Goal: Communication & Community: Answer question/provide support

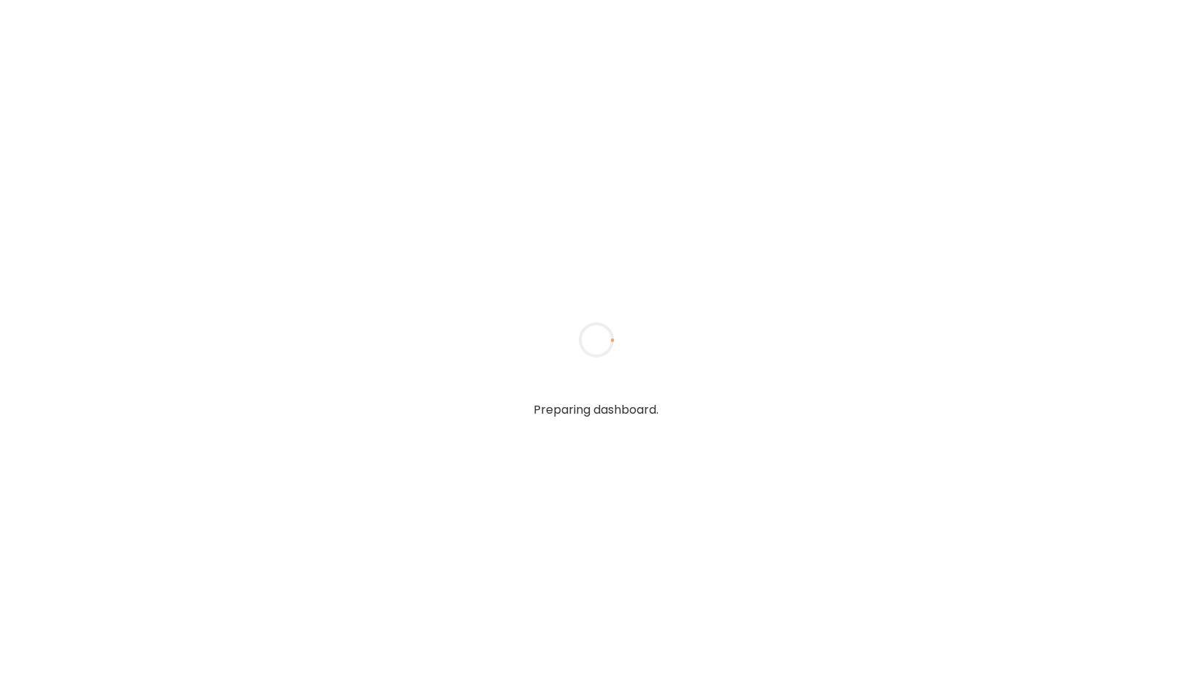
type input "*****"
type input "**********"
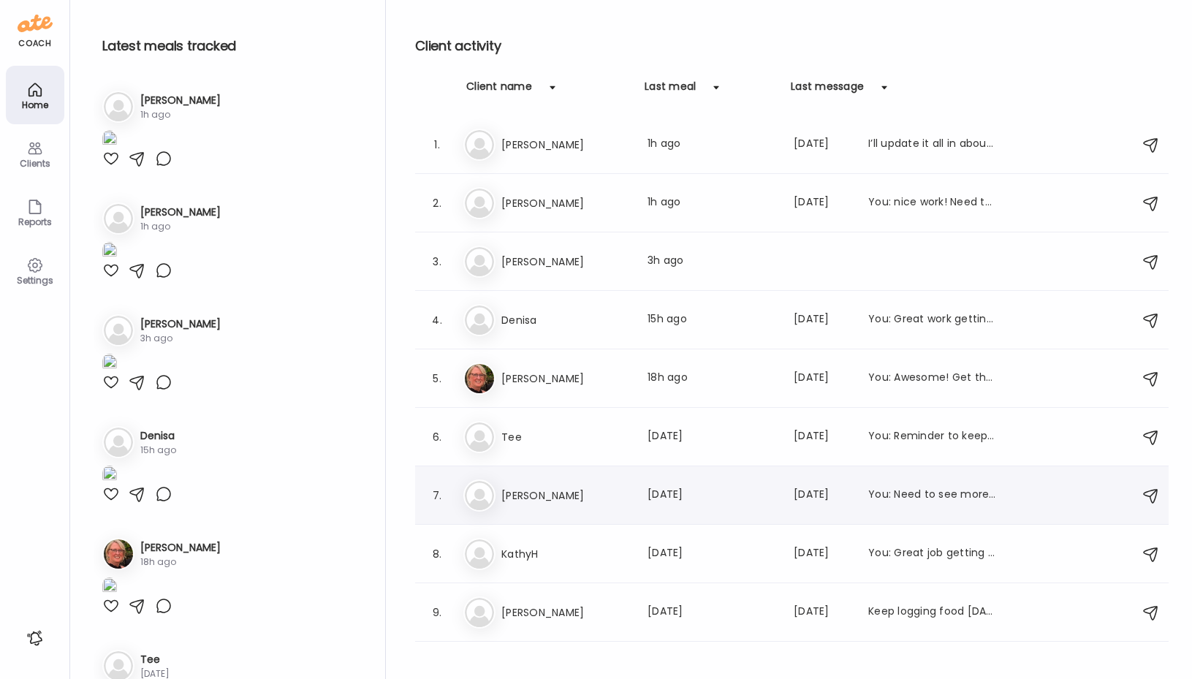
type input "**********"
click at [511, 494] on h3 "[PERSON_NAME]" at bounding box center [566, 496] width 129 height 18
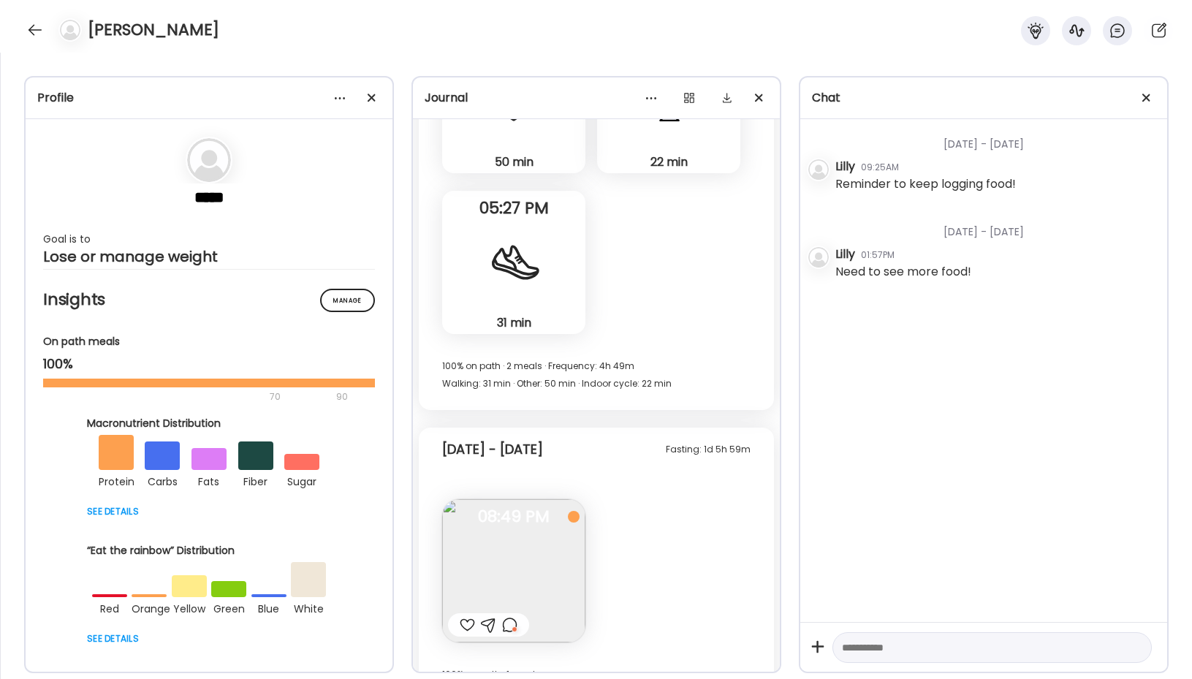
scroll to position [5032, 0]
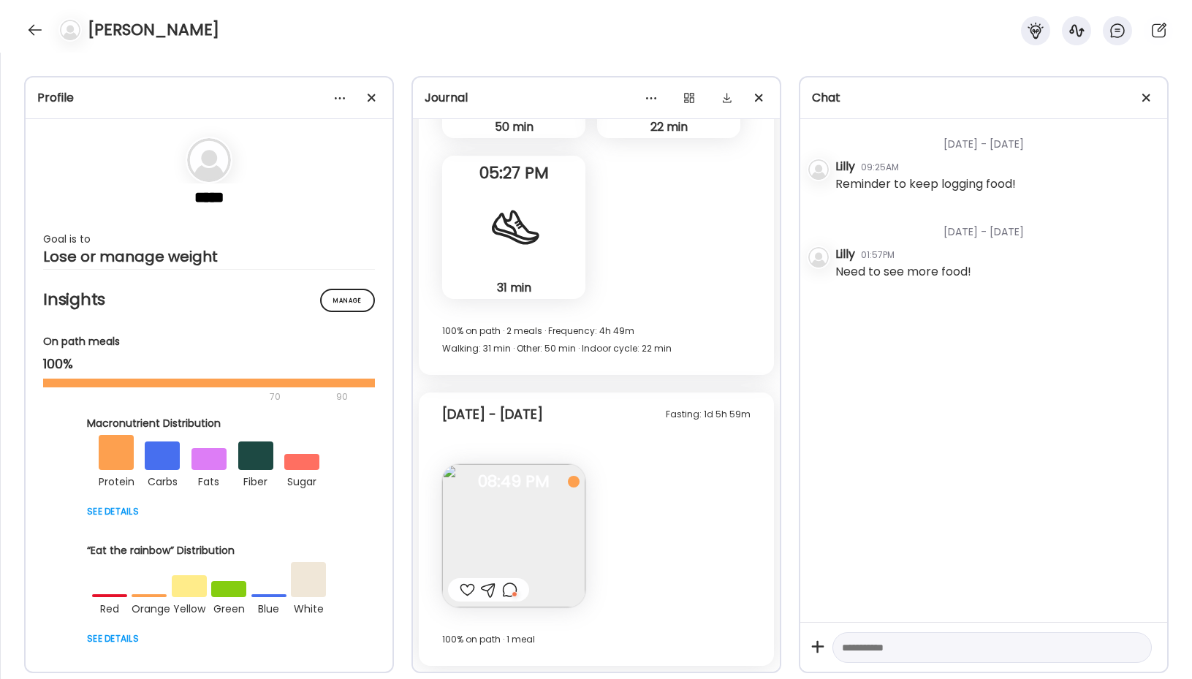
click at [35, 18] on div "[PERSON_NAME]" at bounding box center [596, 26] width 1192 height 53
click at [37, 48] on div "[PERSON_NAME]" at bounding box center [596, 26] width 1192 height 53
click at [37, 45] on div "[PERSON_NAME]" at bounding box center [596, 26] width 1192 height 53
click at [37, 26] on div at bounding box center [34, 29] width 23 height 23
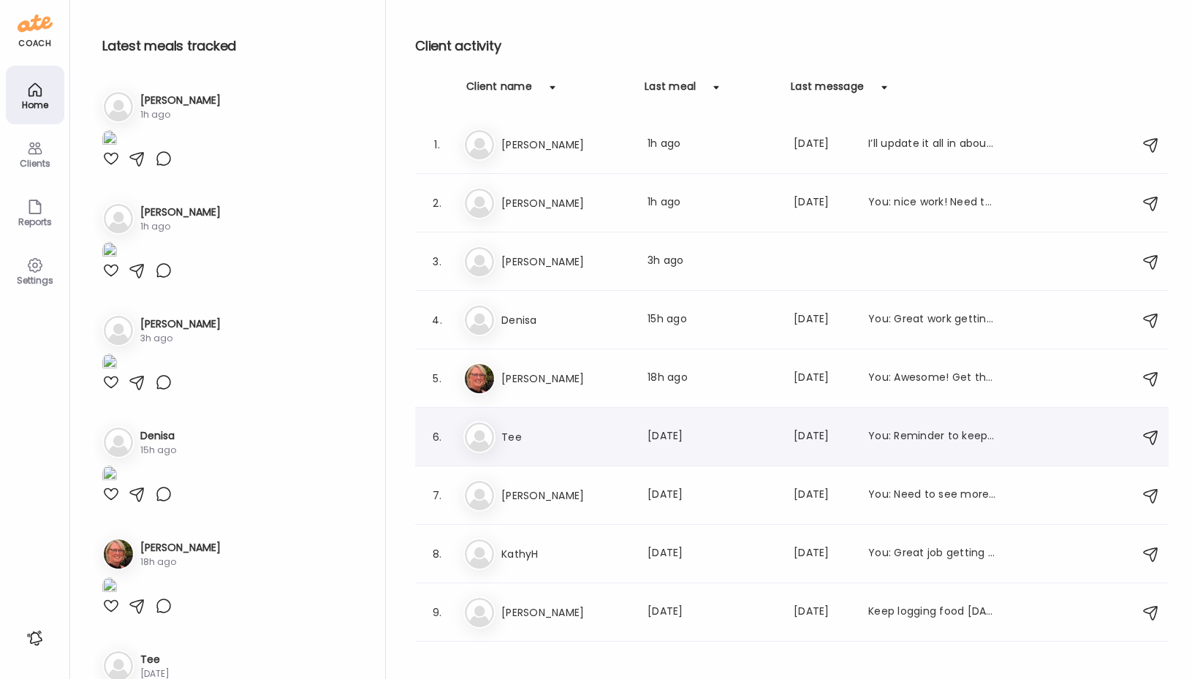
click at [523, 443] on h3 "Tee" at bounding box center [566, 437] width 129 height 18
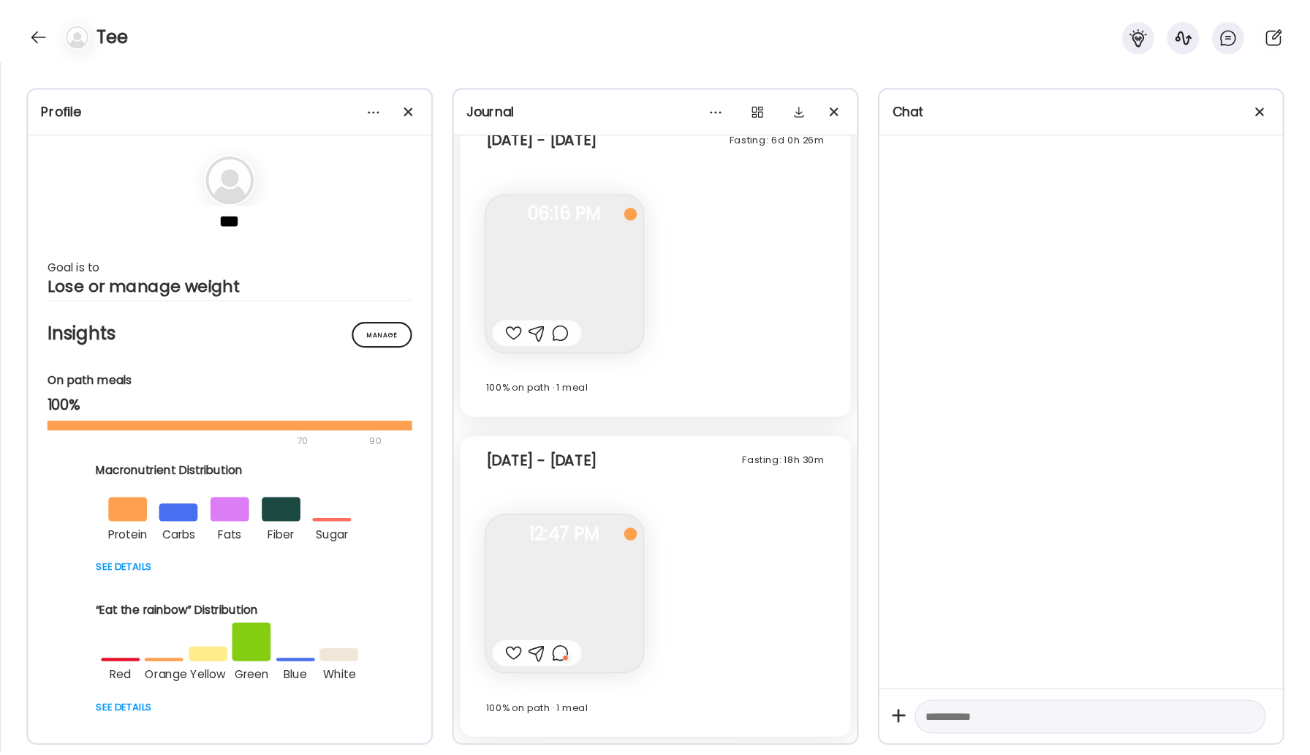
scroll to position [2432, 0]
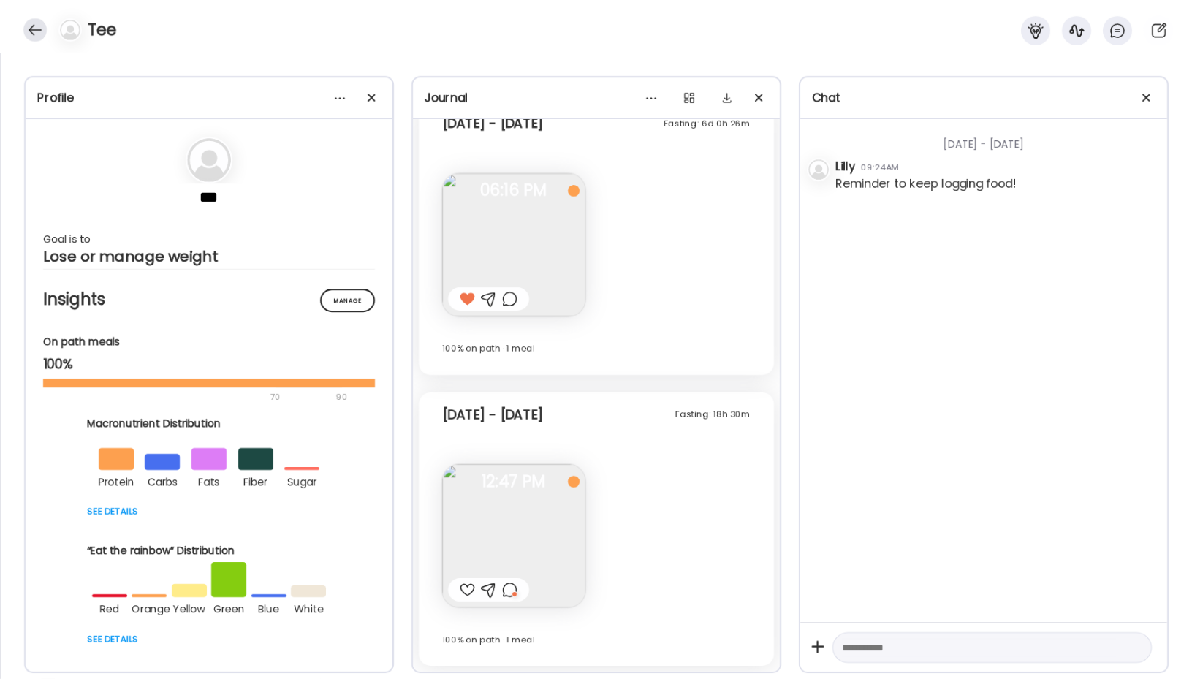
click at [40, 35] on div at bounding box center [34, 29] width 23 height 23
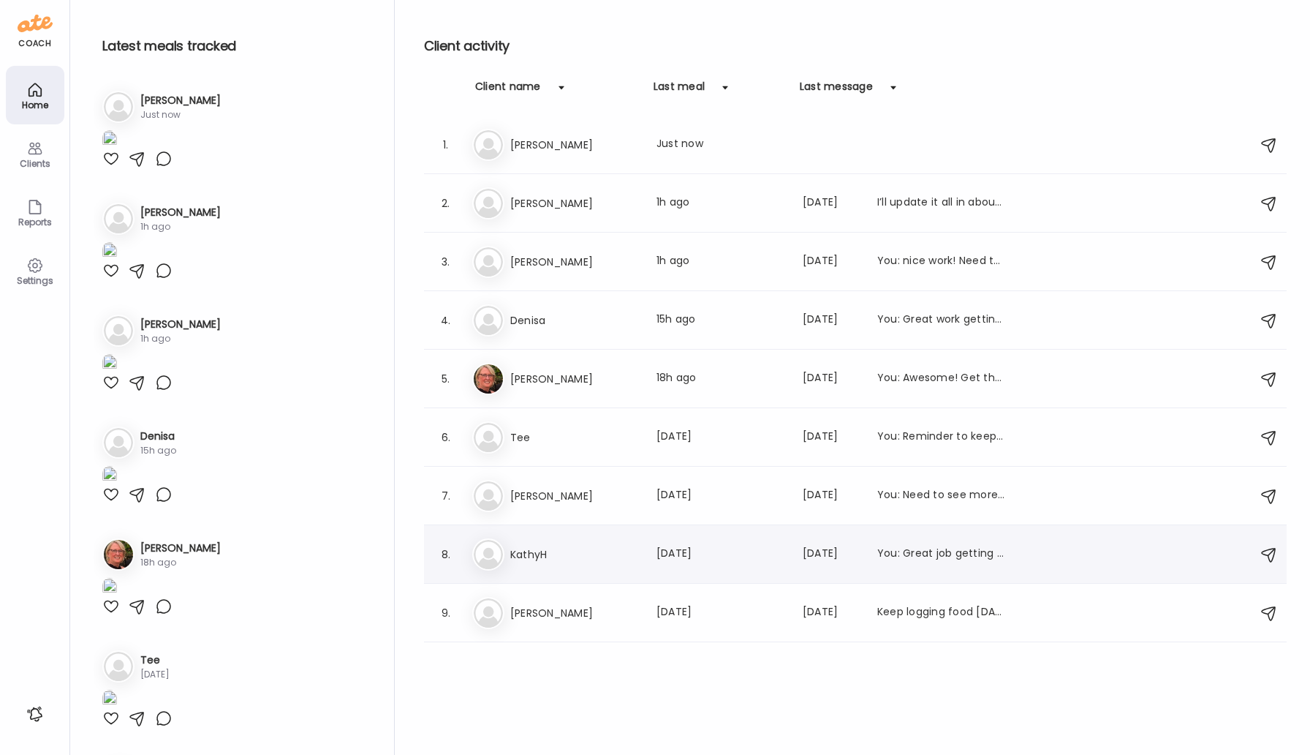
click at [545, 543] on div "Ka [PERSON_NAME] Last meal: [DATE] Last message: [DATE] You: Great job getting …" at bounding box center [857, 554] width 771 height 32
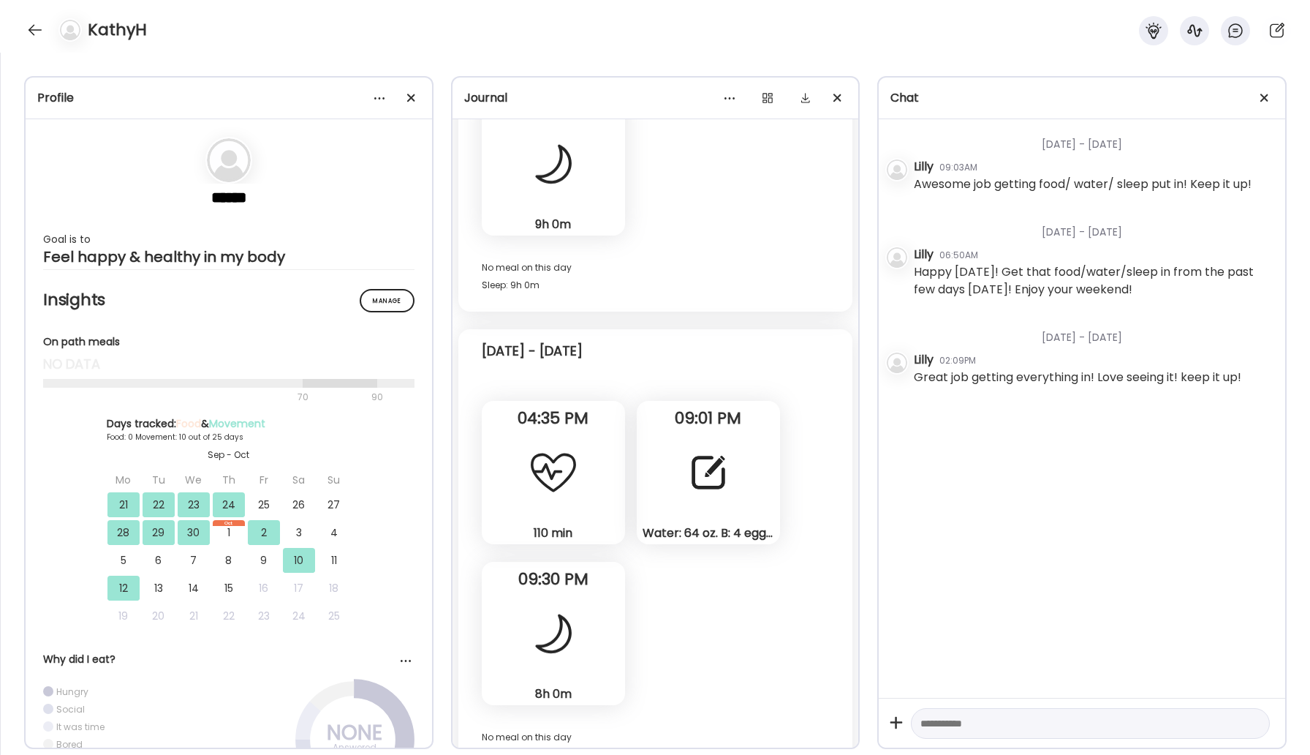
scroll to position [7468, 0]
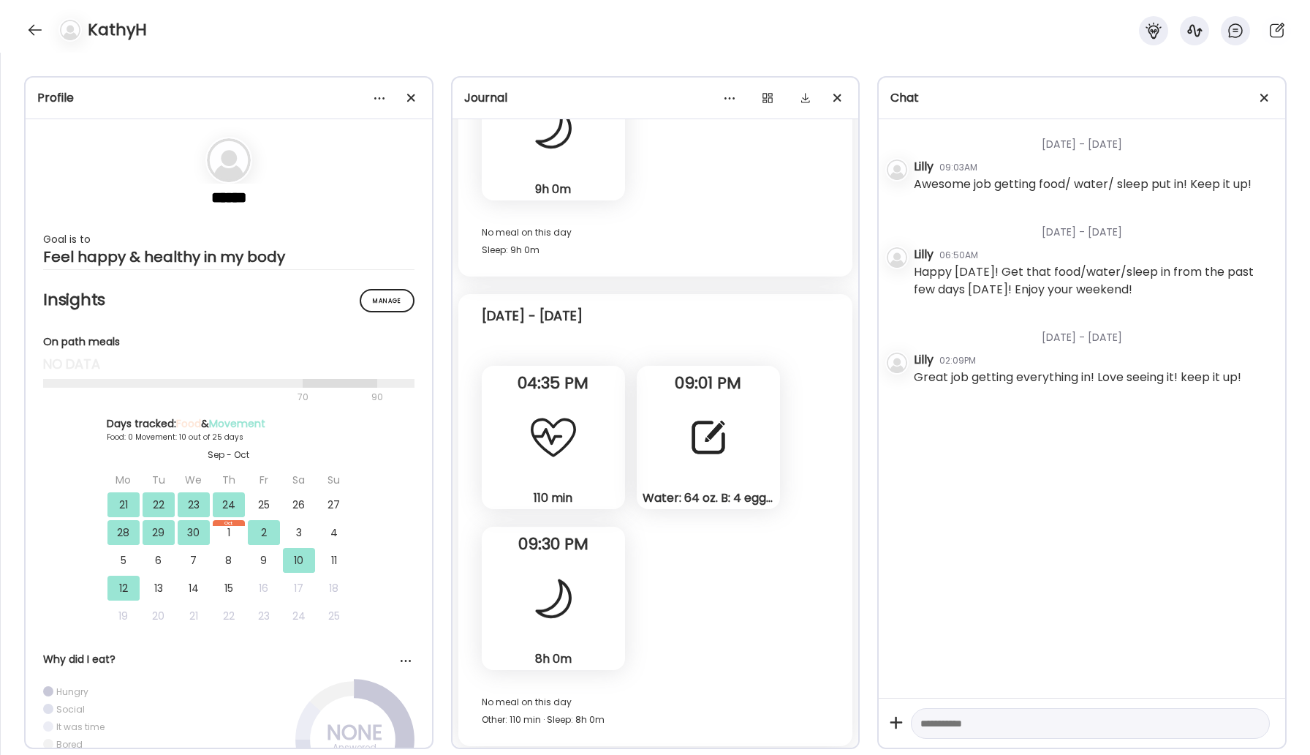
click at [690, 458] on div at bounding box center [708, 437] width 53 height 53
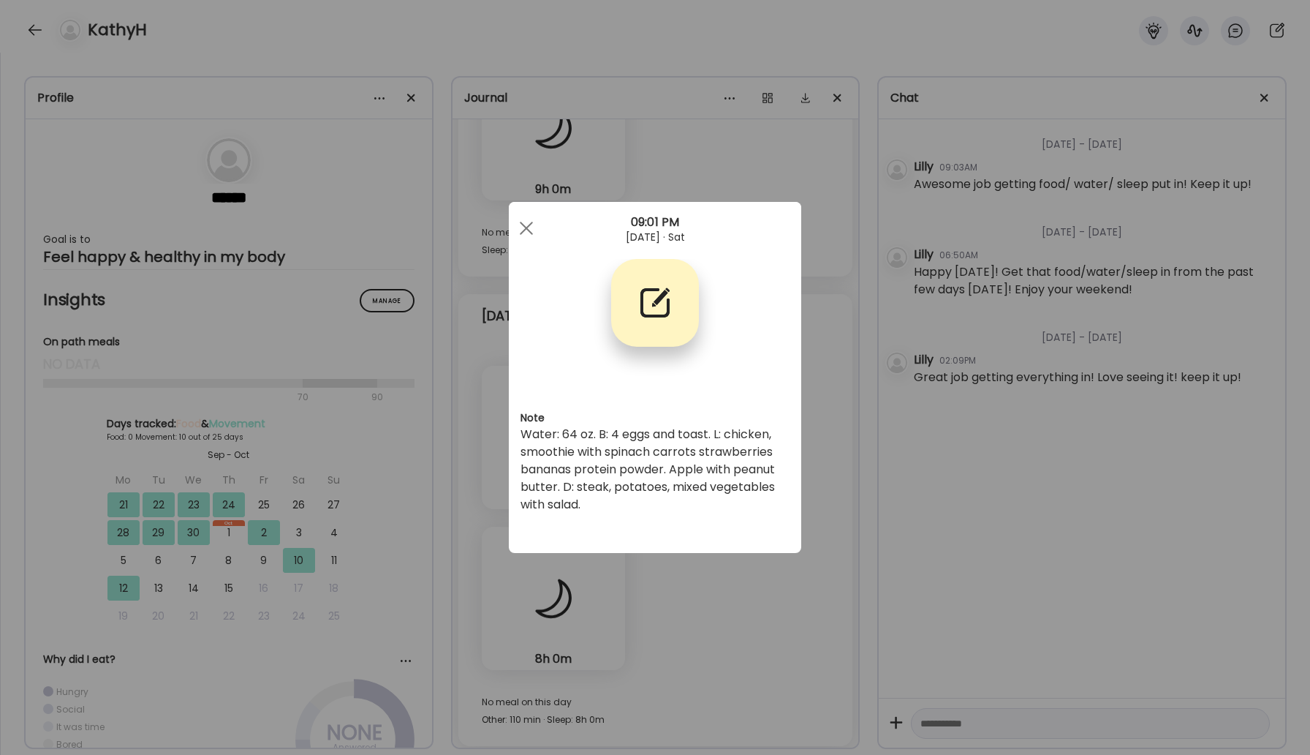
click at [522, 201] on div "Ate Coach Dashboard Wahoo! It’s official Take a moment to set up your Coach Pro…" at bounding box center [655, 377] width 1310 height 755
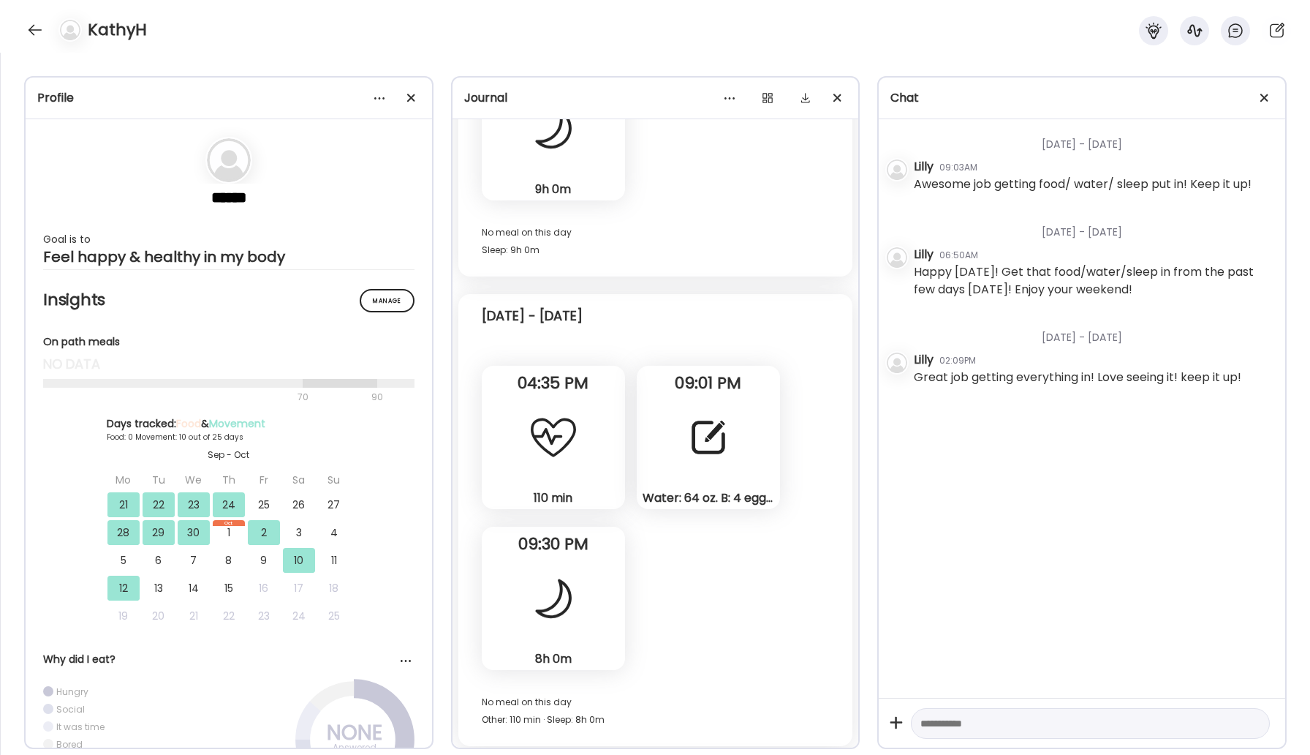
click at [523, 230] on div "No meal on this day Sleep: 9h 0m" at bounding box center [656, 241] width 348 height 35
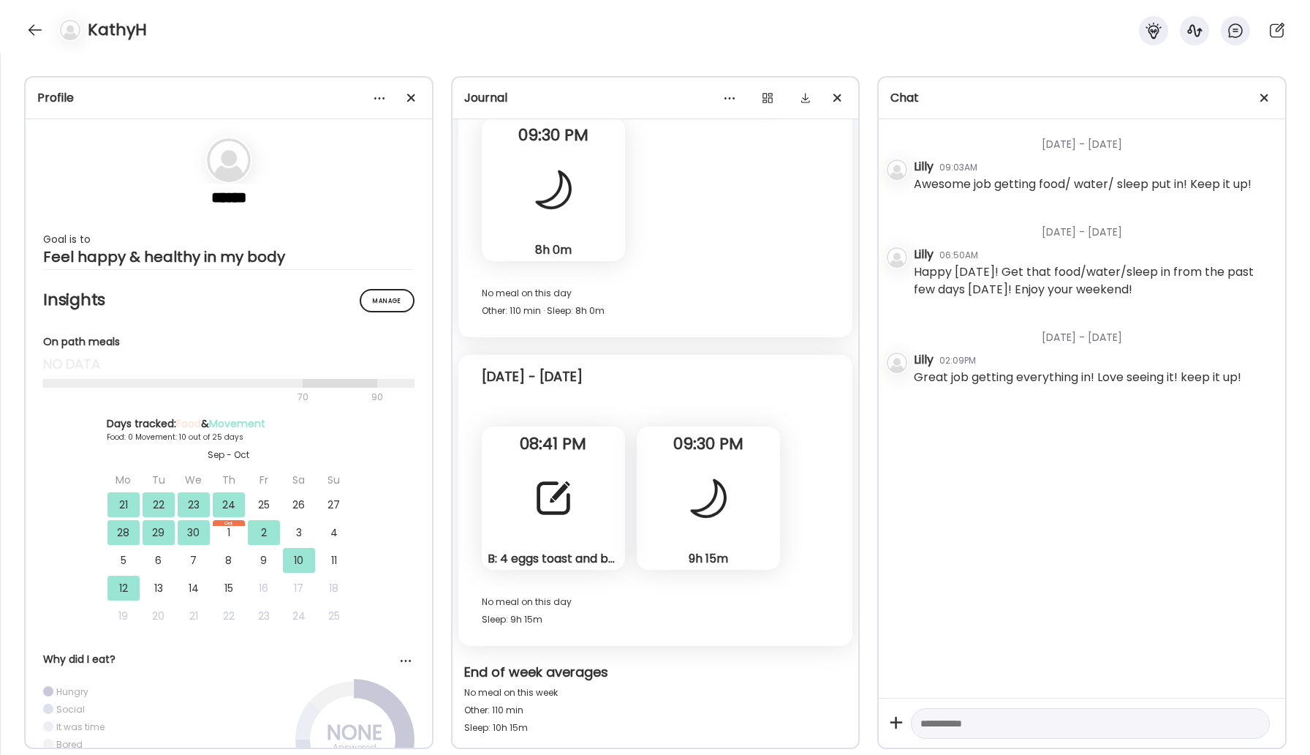
scroll to position [7876, 0]
click at [492, 513] on div "B: 4 eggs toast and bacon. L: chicken and smoothie with kale carrots strawberri…" at bounding box center [553, 498] width 143 height 143
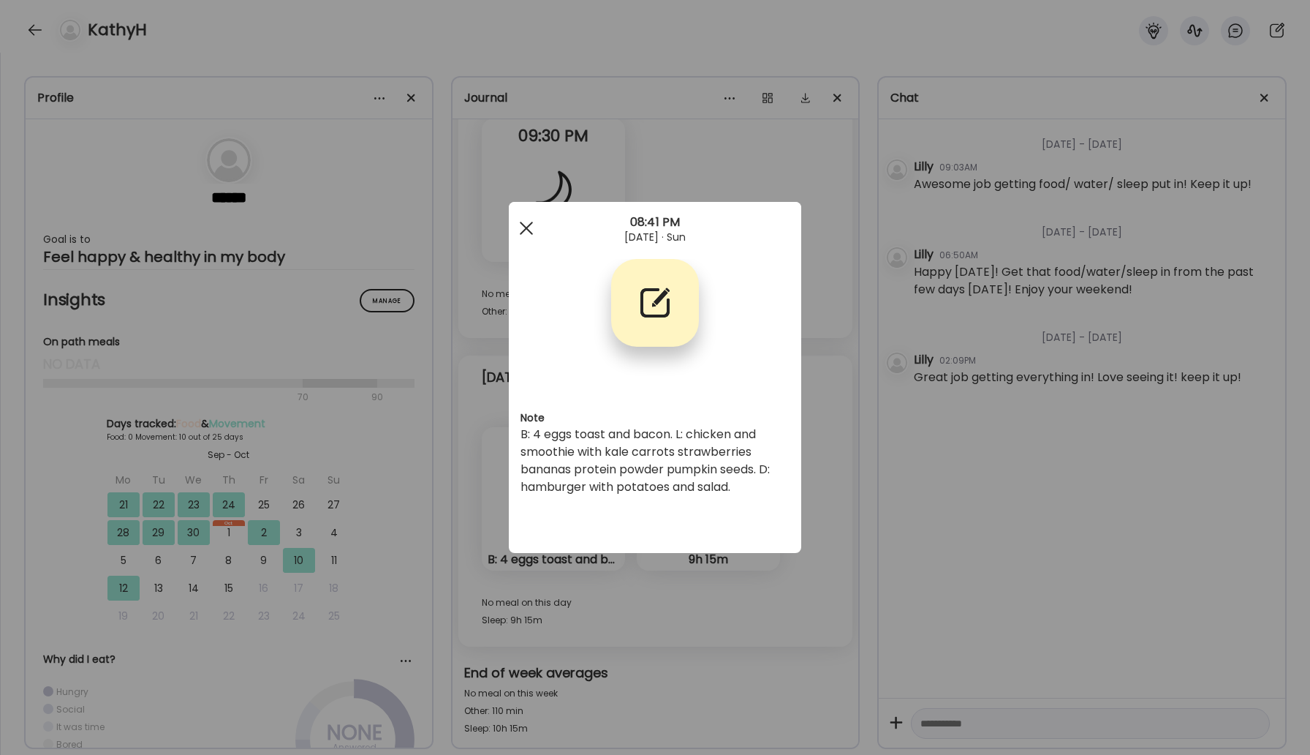
click at [532, 224] on div at bounding box center [526, 227] width 29 height 29
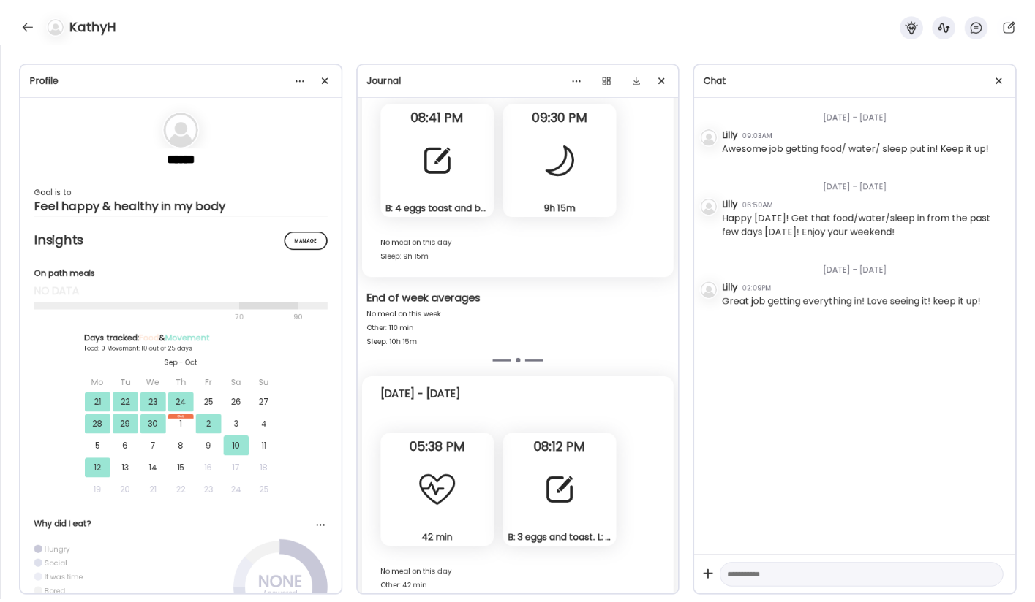
scroll to position [8333, 0]
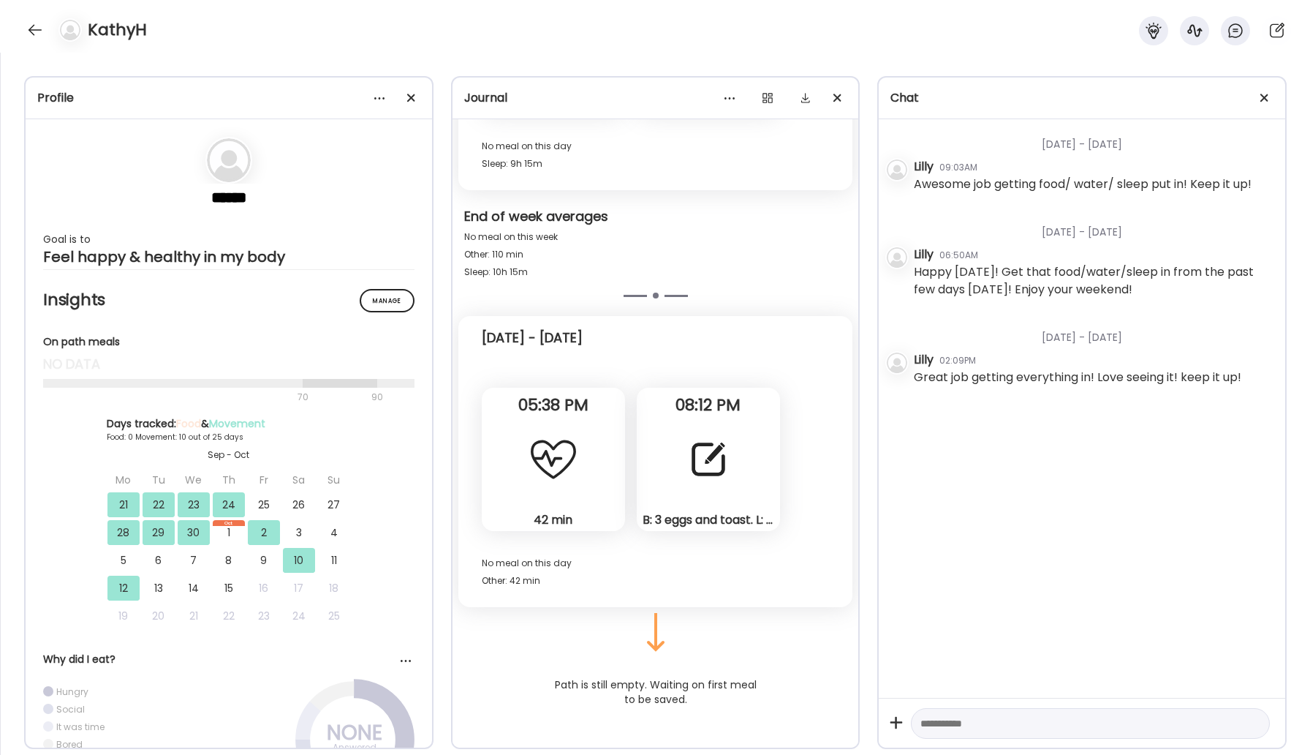
click at [687, 456] on div at bounding box center [708, 459] width 53 height 53
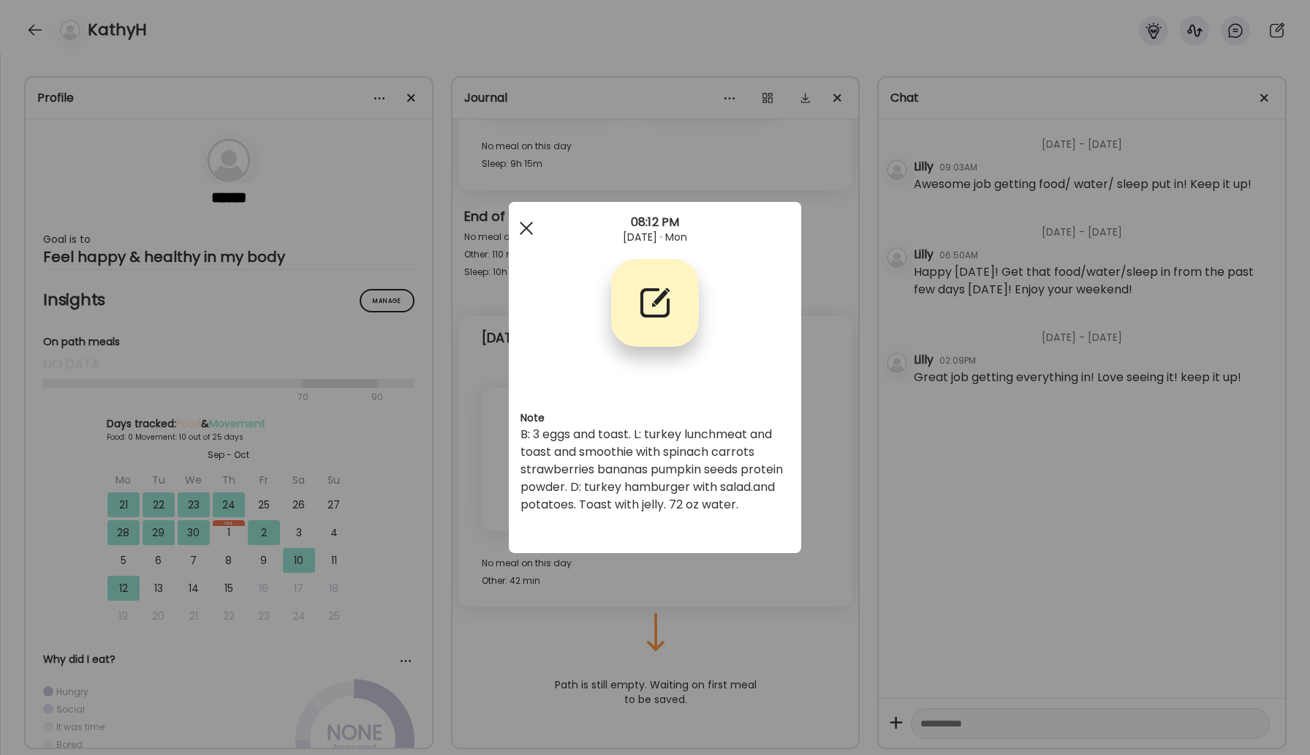
click at [528, 232] on div at bounding box center [526, 227] width 29 height 29
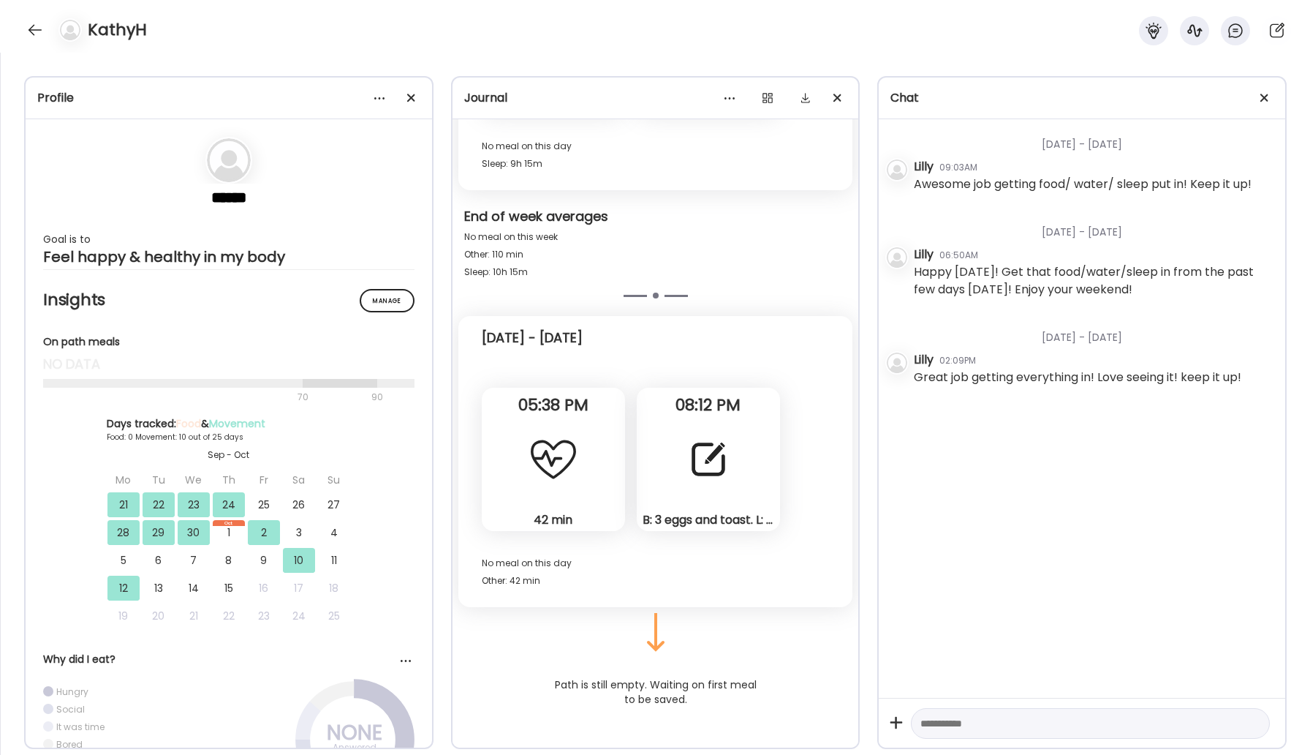
click at [37, 32] on div at bounding box center [34, 29] width 23 height 23
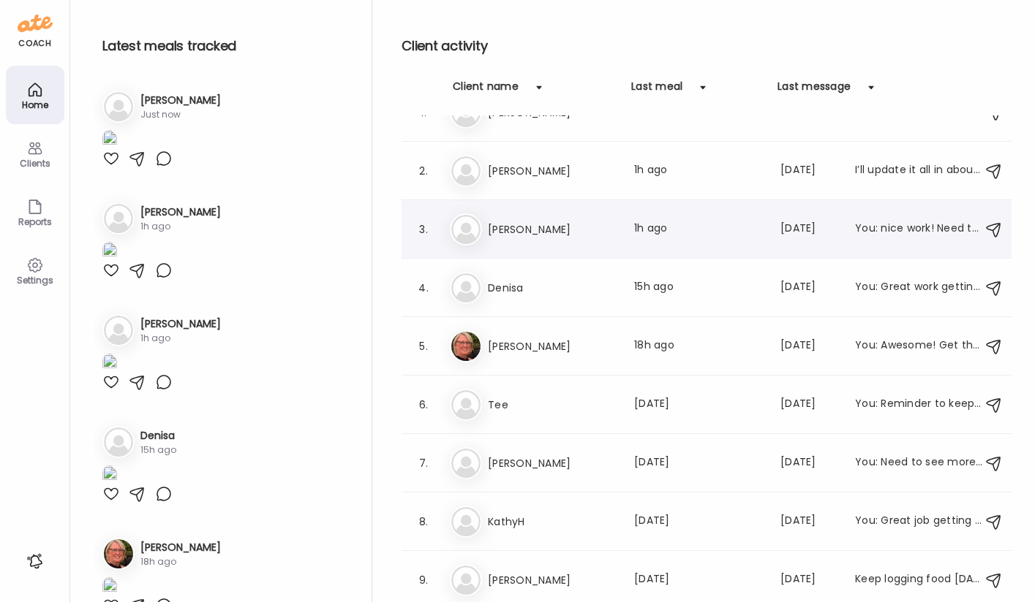
scroll to position [31, 0]
click at [514, 230] on h3 "[PERSON_NAME]" at bounding box center [552, 231] width 129 height 18
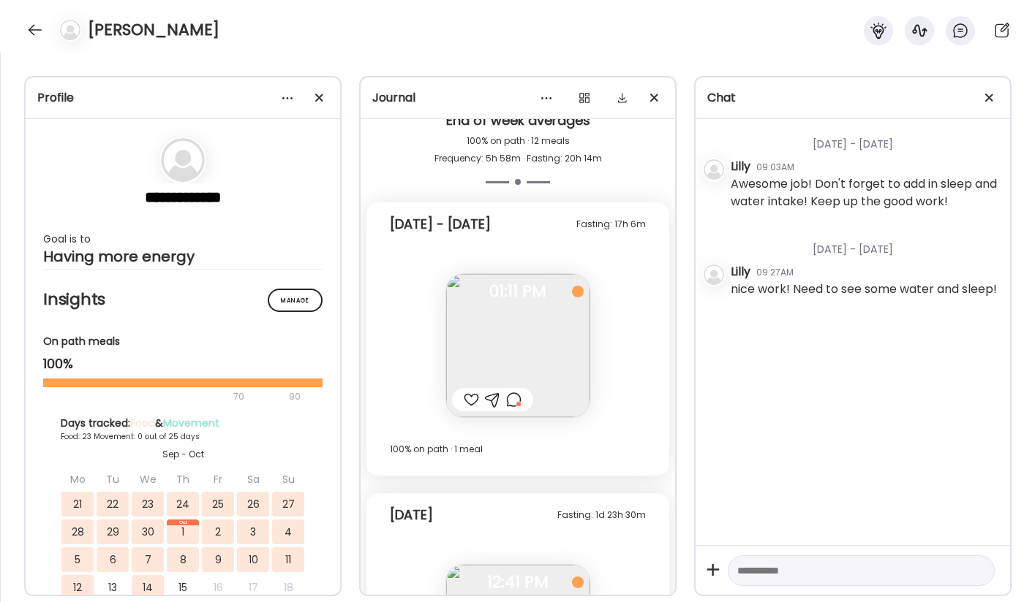
scroll to position [12074, 0]
click at [786, 582] on div at bounding box center [860, 571] width 267 height 31
click at [785, 575] on textarea at bounding box center [848, 571] width 222 height 18
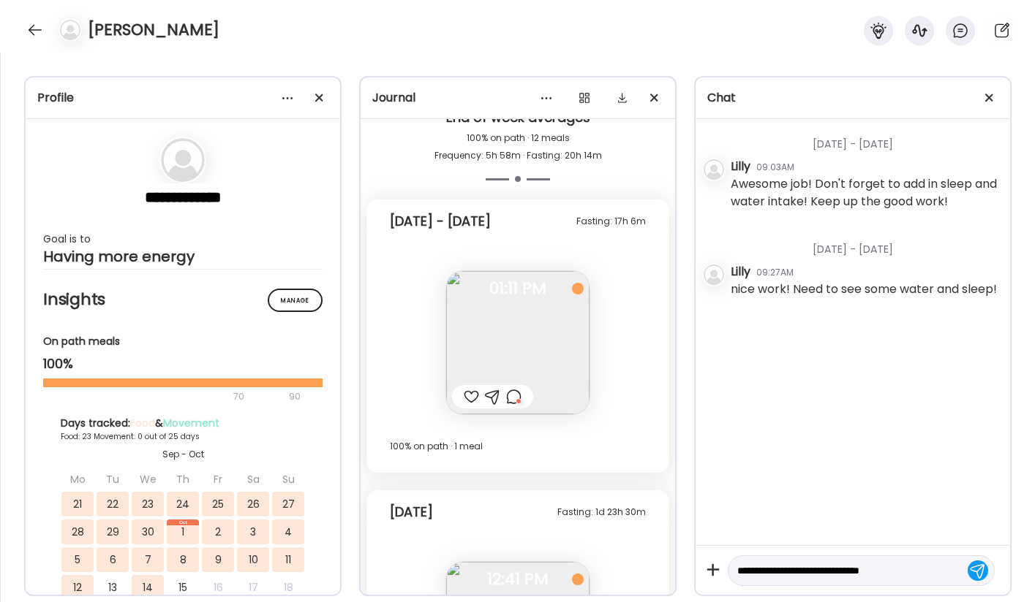
type textarea "**********"
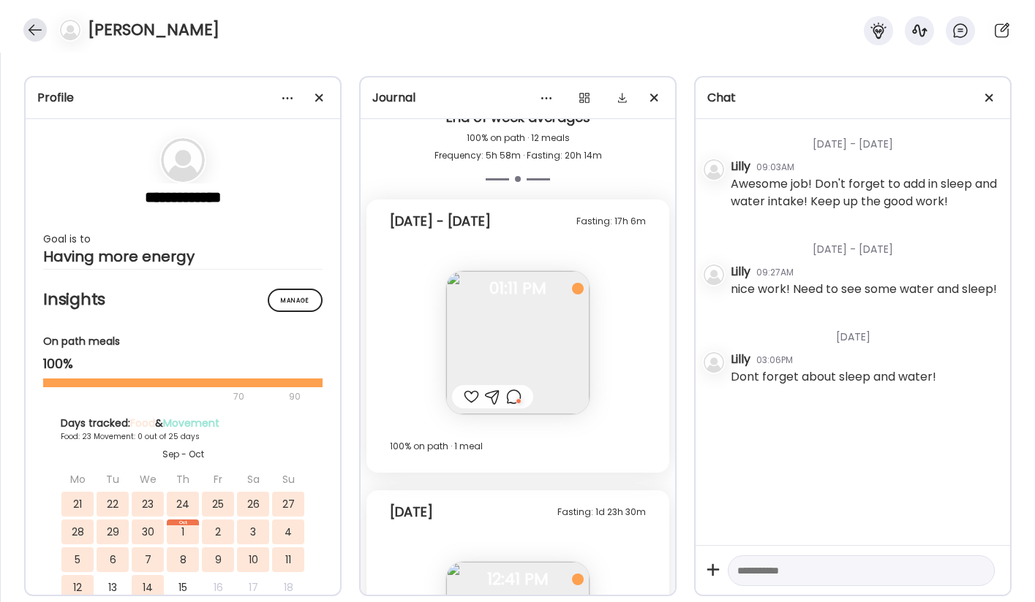
click at [41, 26] on div at bounding box center [34, 29] width 23 height 23
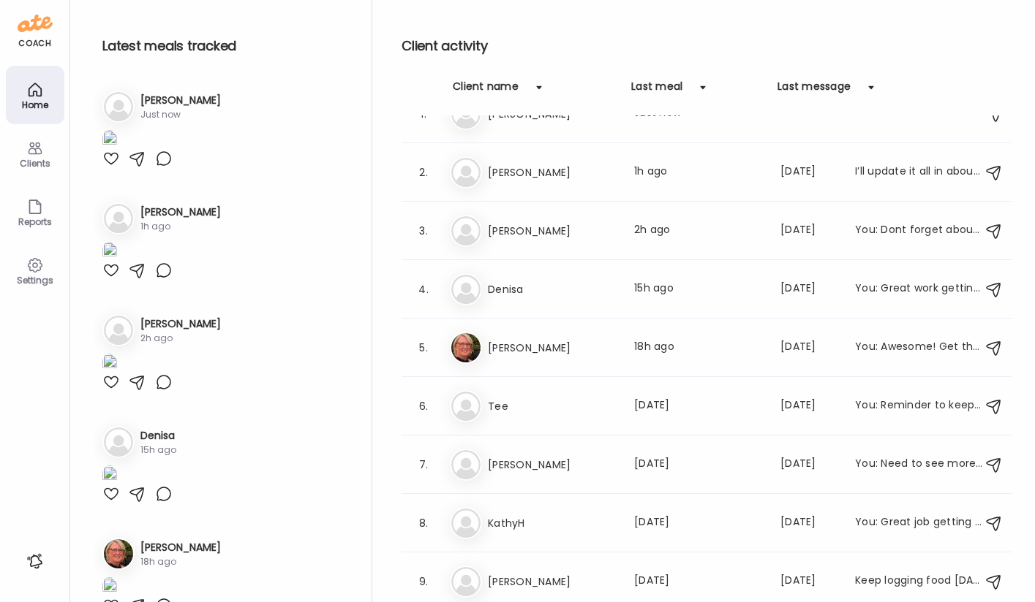
click at [41, 26] on img at bounding box center [35, 23] width 35 height 23
click at [532, 346] on h3 "[PERSON_NAME]" at bounding box center [552, 348] width 129 height 18
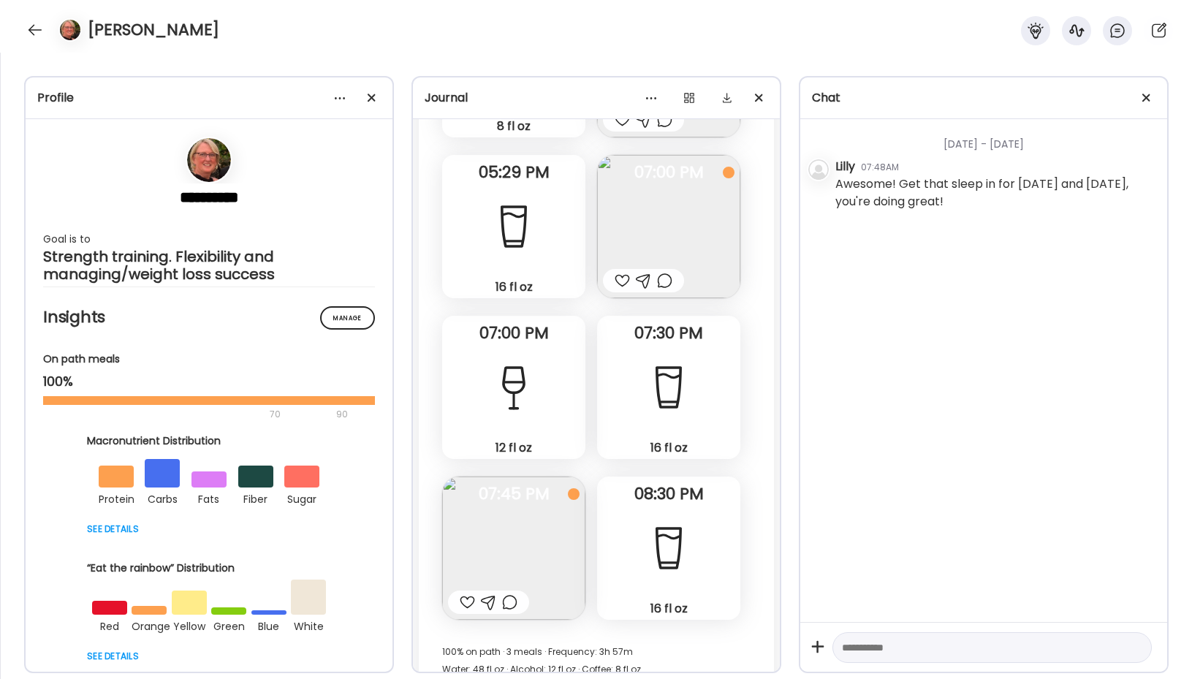
scroll to position [26028, 0]
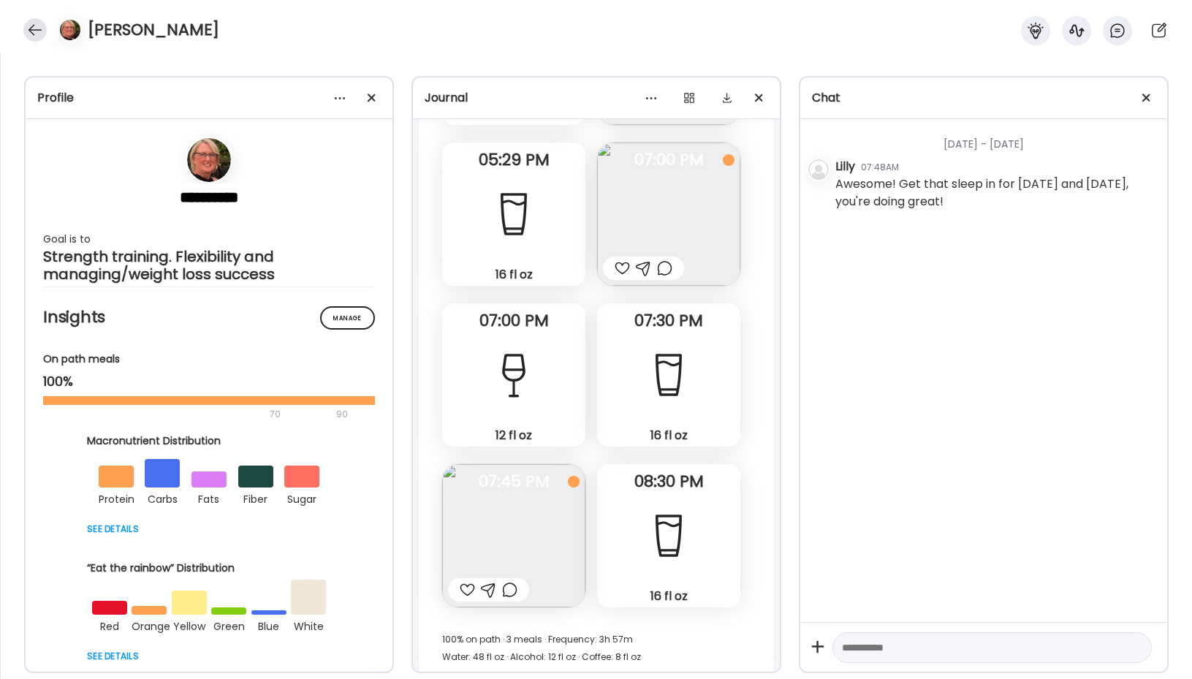
click at [36, 31] on div at bounding box center [34, 29] width 23 height 23
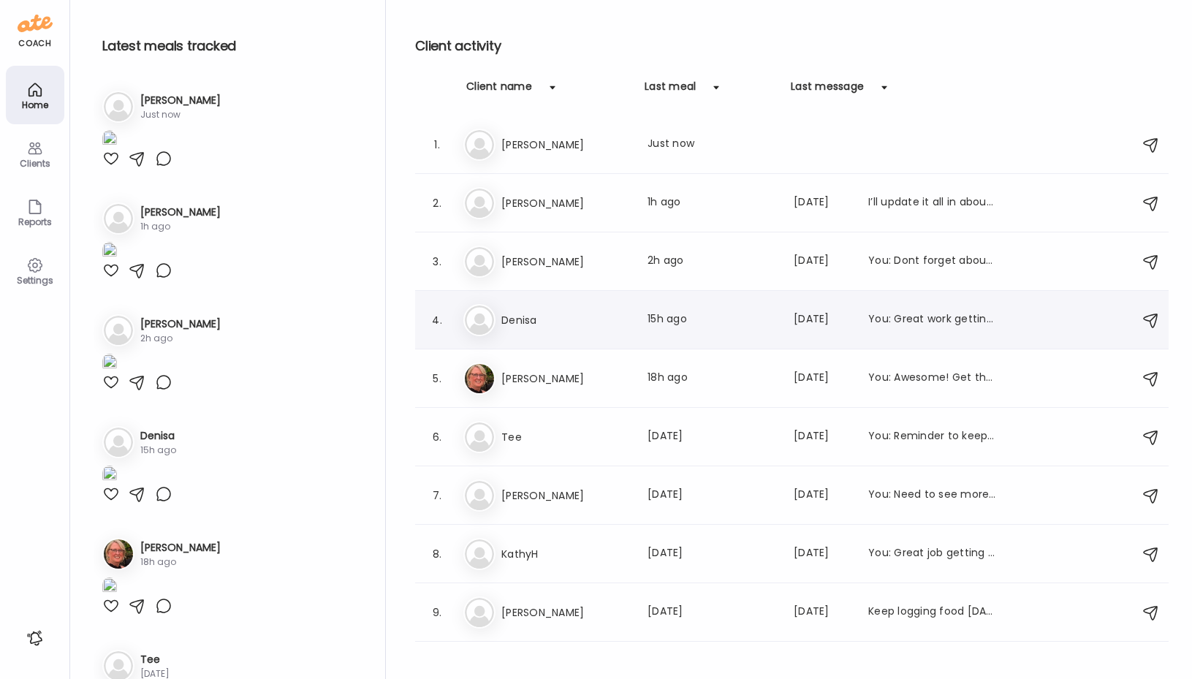
click at [514, 329] on div "De [PERSON_NAME] Last meal: 15h ago Last message: [DATE] You: Great work gettin…" at bounding box center [795, 320] width 662 height 32
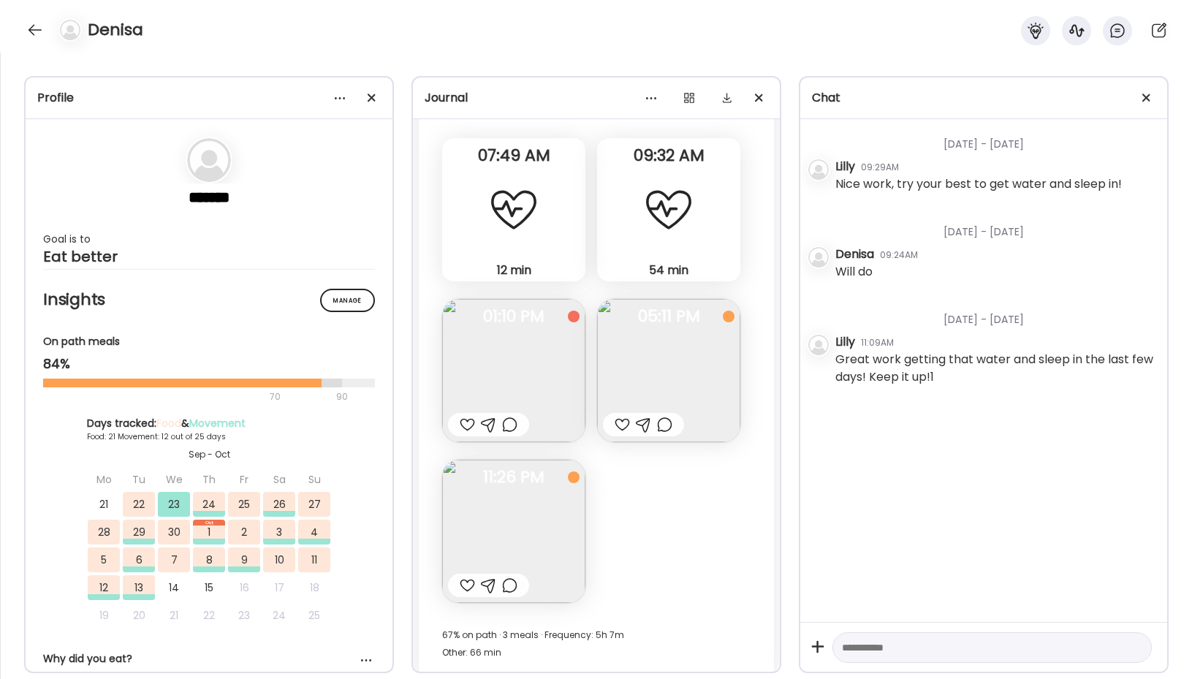
scroll to position [13767, 0]
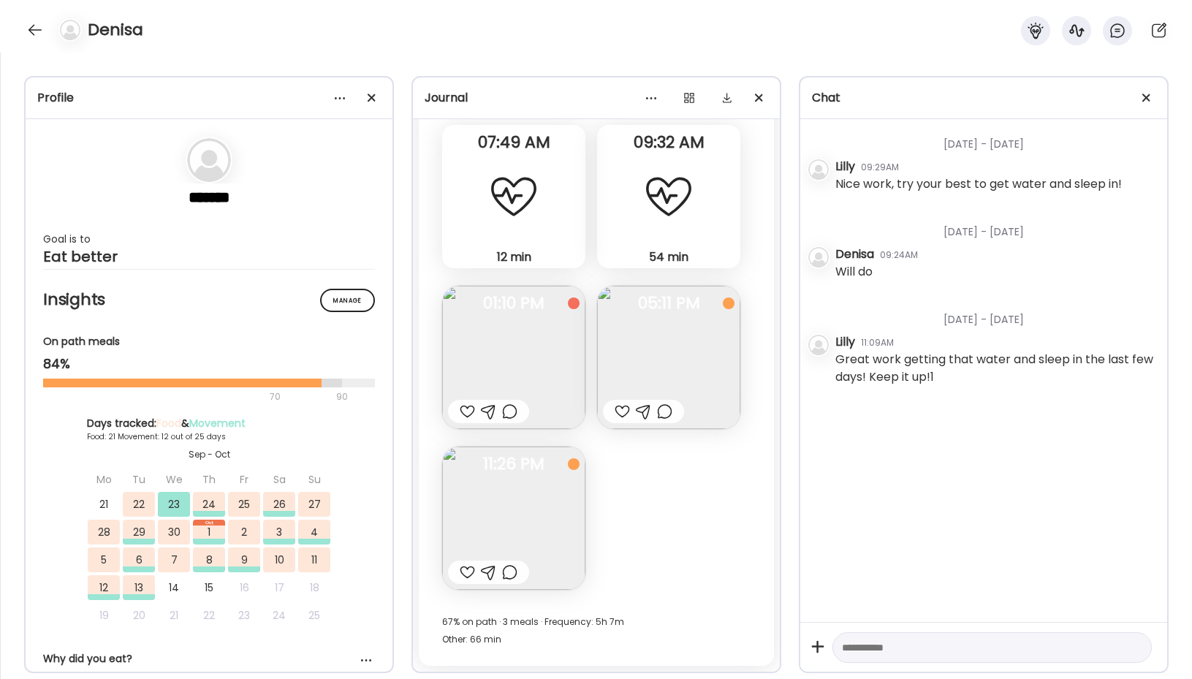
click at [34, 43] on div "Denisa" at bounding box center [596, 26] width 1192 height 53
drag, startPoint x: 31, startPoint y: 35, endPoint x: 50, endPoint y: 42, distance: 20.1
click at [31, 35] on div at bounding box center [34, 29] width 23 height 23
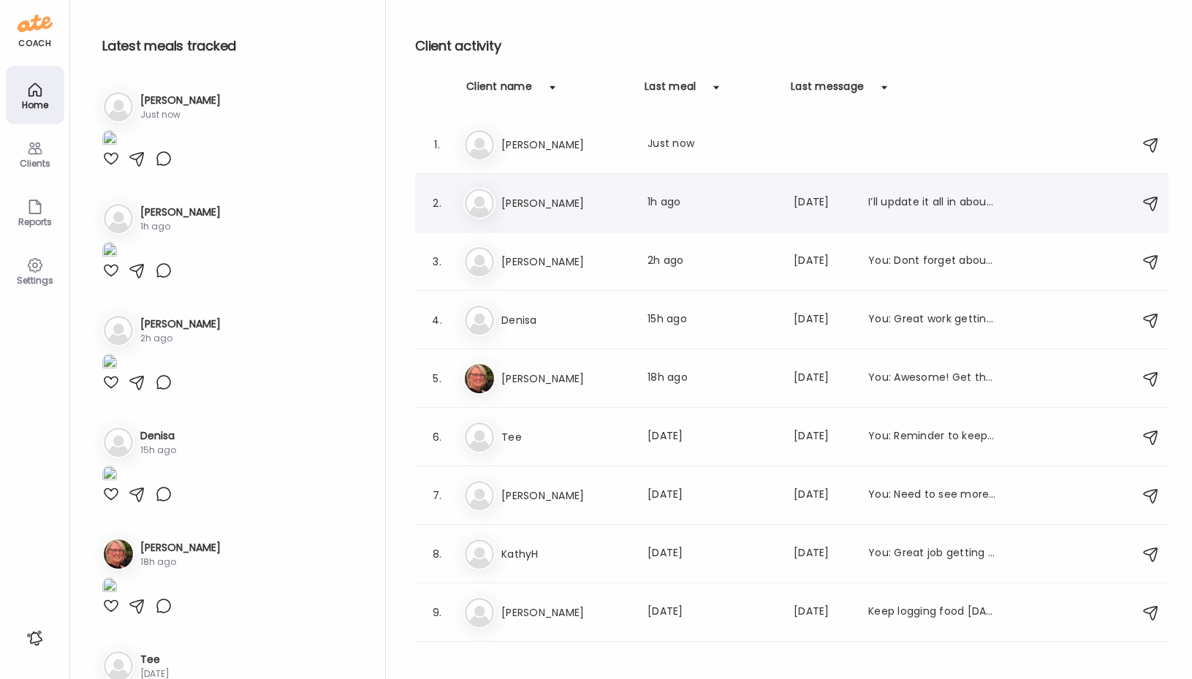
click at [534, 219] on div "Da [PERSON_NAME] Last meal: 1h ago Last message: [DATE] I’ll update it all in a…" at bounding box center [795, 203] width 662 height 32
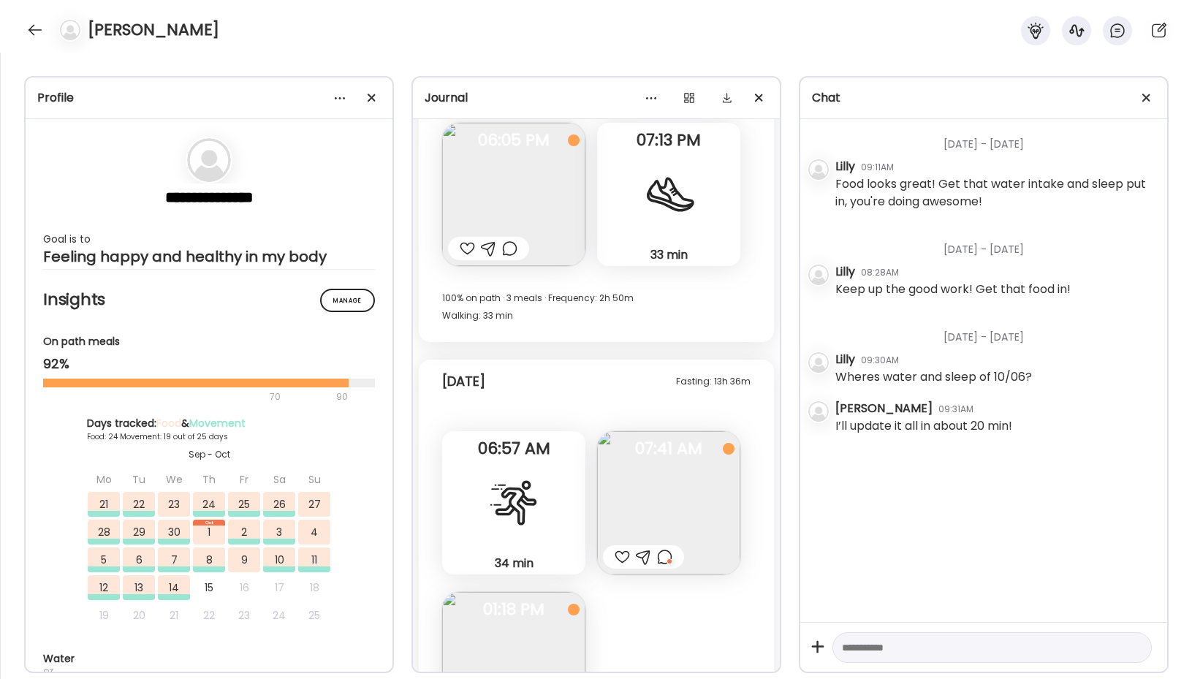
scroll to position [21575, 0]
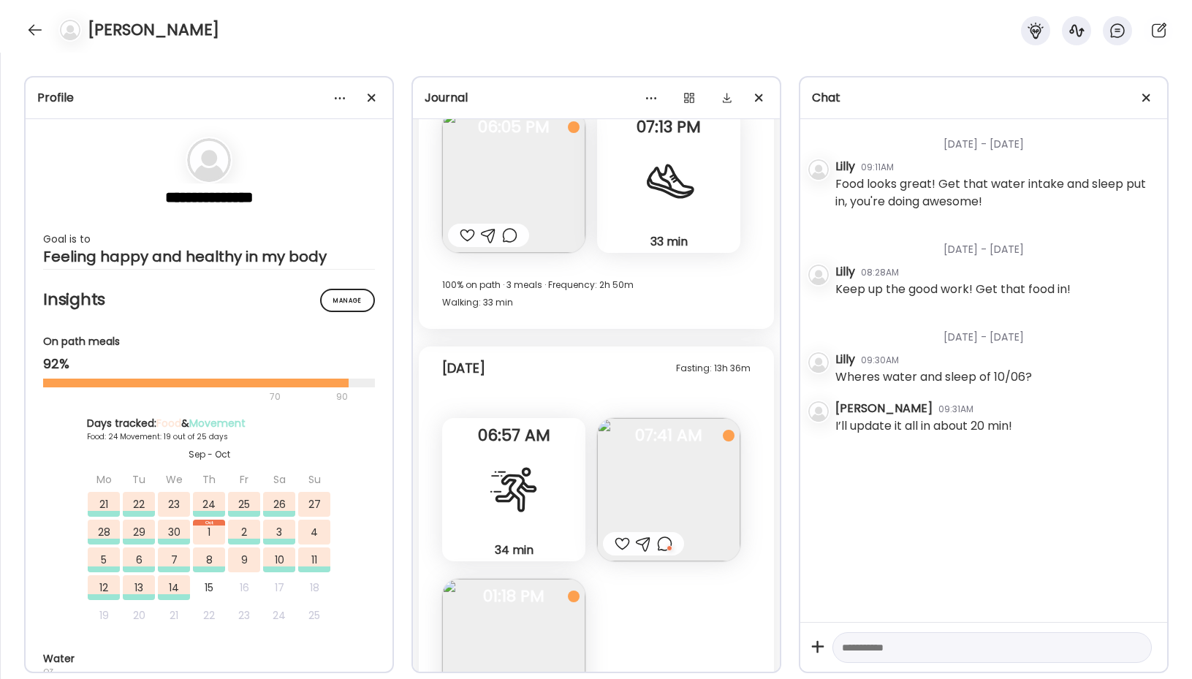
click at [483, 510] on div "34 min Cardio" at bounding box center [513, 489] width 143 height 143
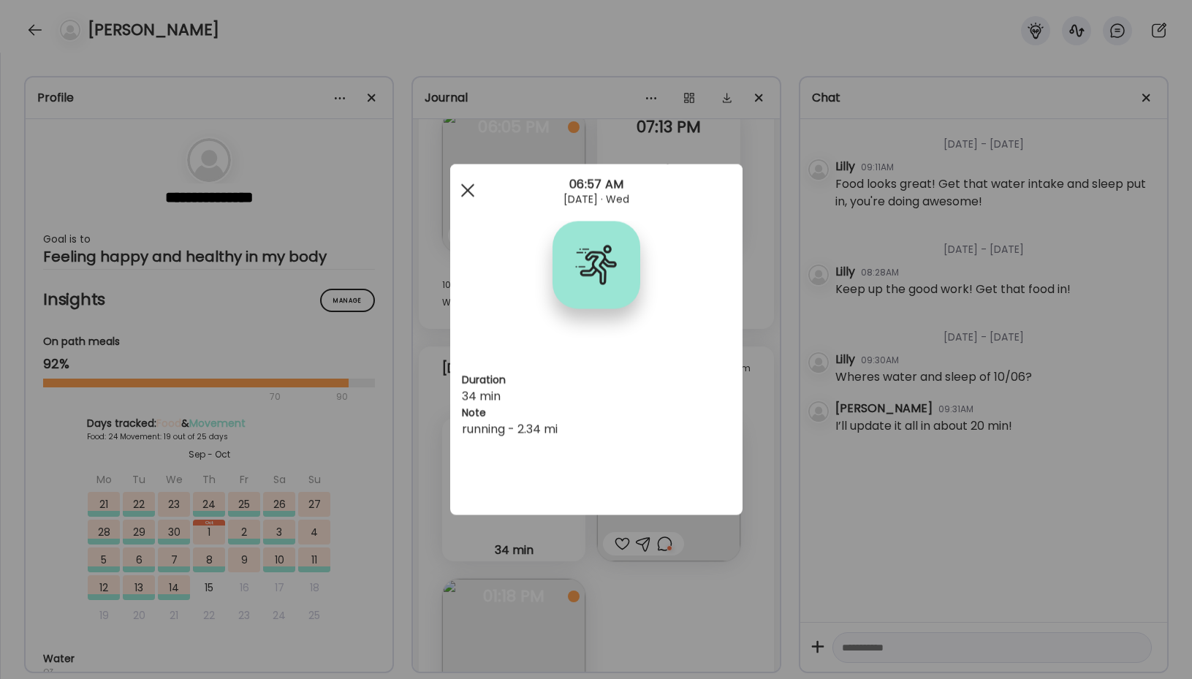
click at [461, 195] on span at bounding box center [467, 190] width 13 height 13
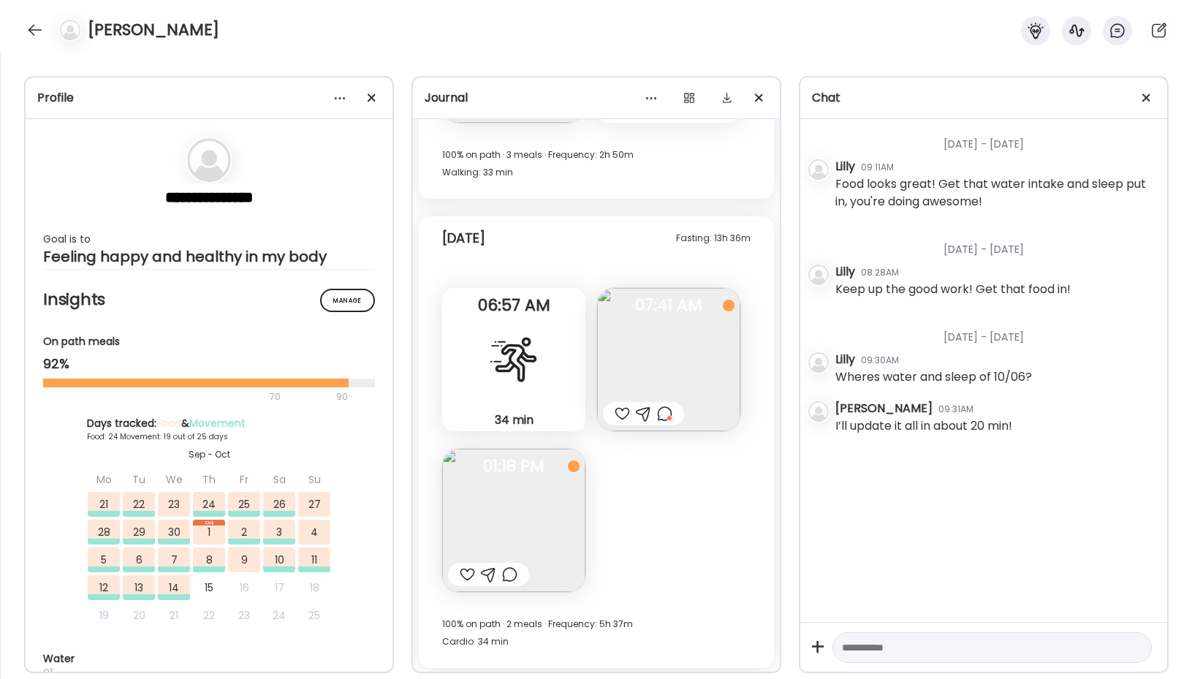
scroll to position [21707, 0]
click at [35, 34] on div at bounding box center [34, 29] width 23 height 23
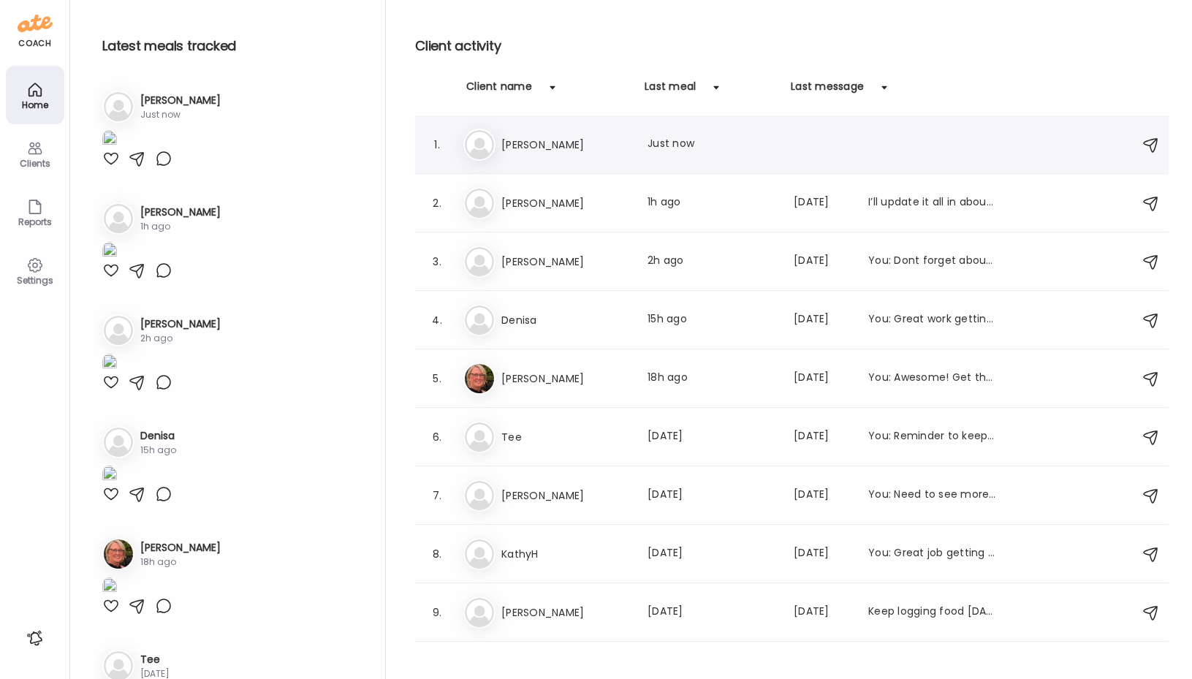
click at [570, 142] on h3 "[PERSON_NAME]" at bounding box center [566, 145] width 129 height 18
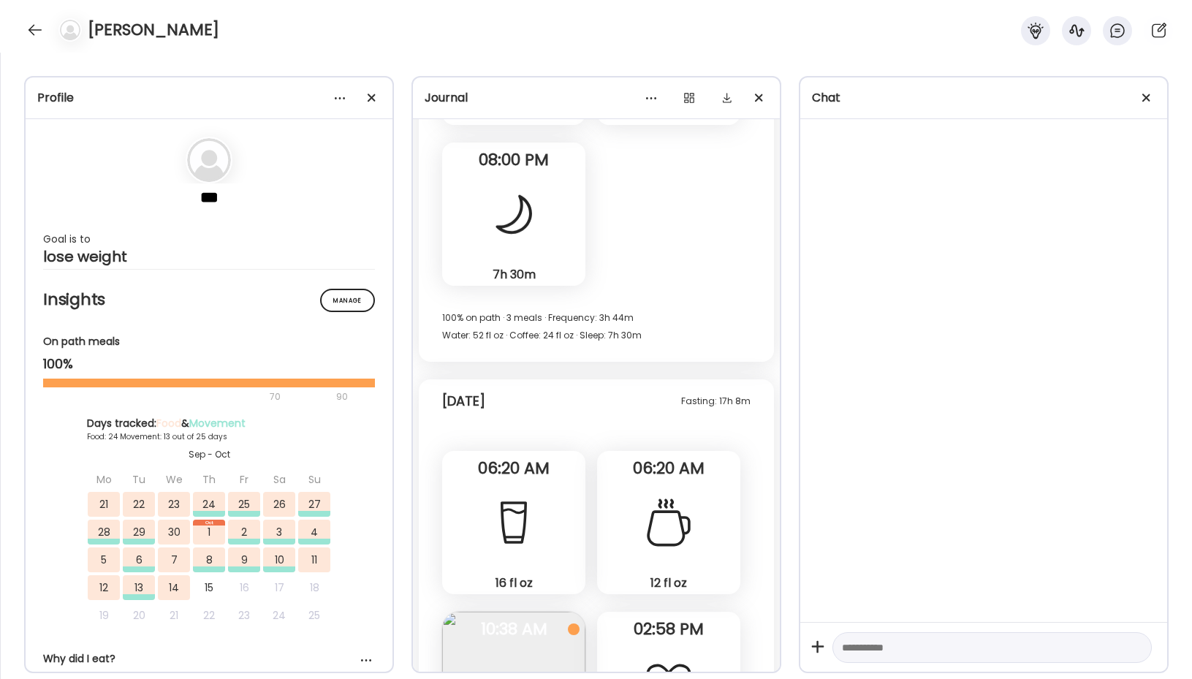
scroll to position [26068, 0]
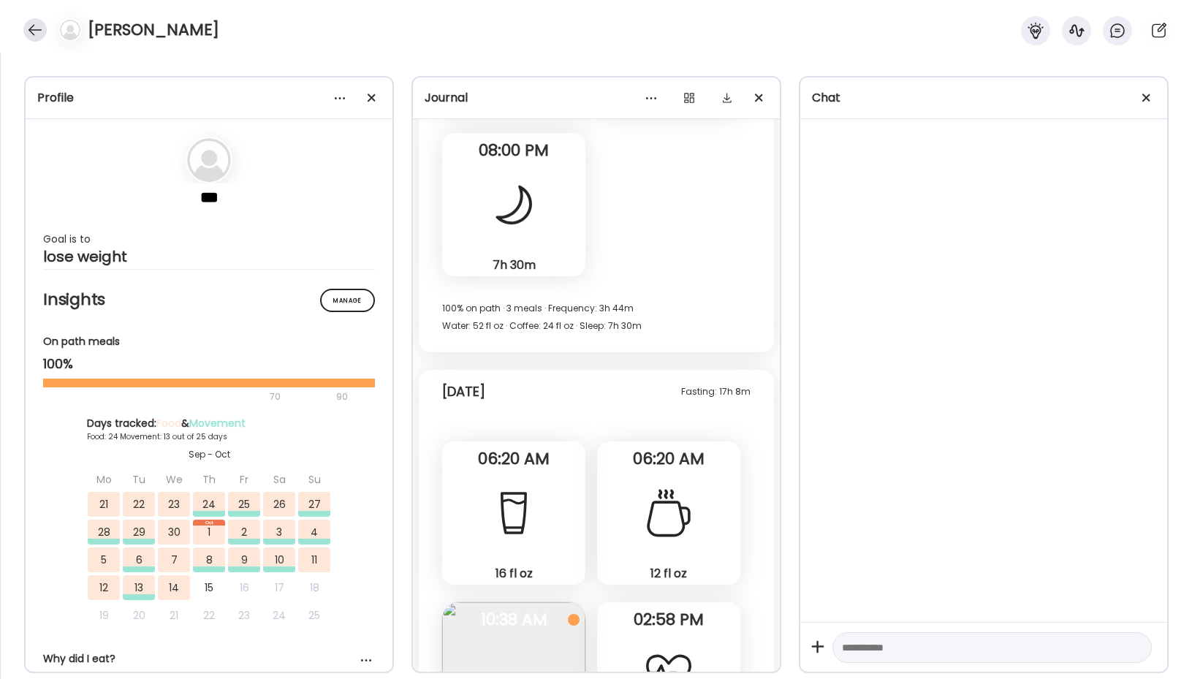
click at [33, 32] on div at bounding box center [34, 29] width 23 height 23
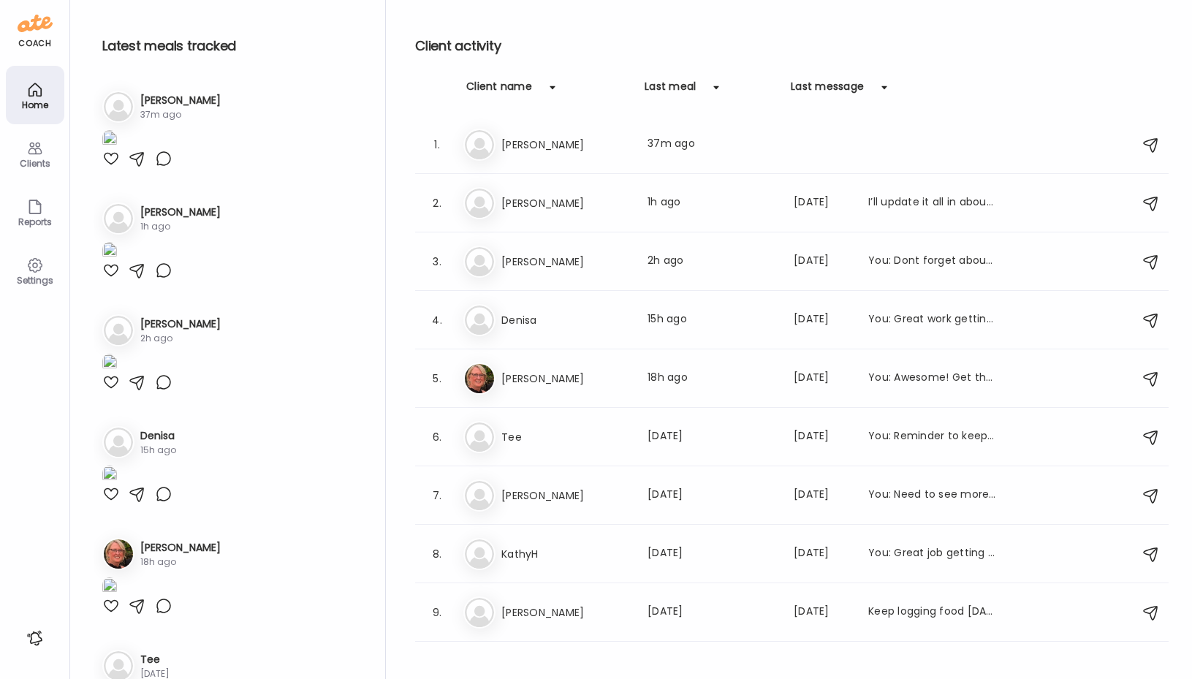
click at [35, 89] on icon at bounding box center [35, 90] width 18 height 18
